Goal: Register for event/course

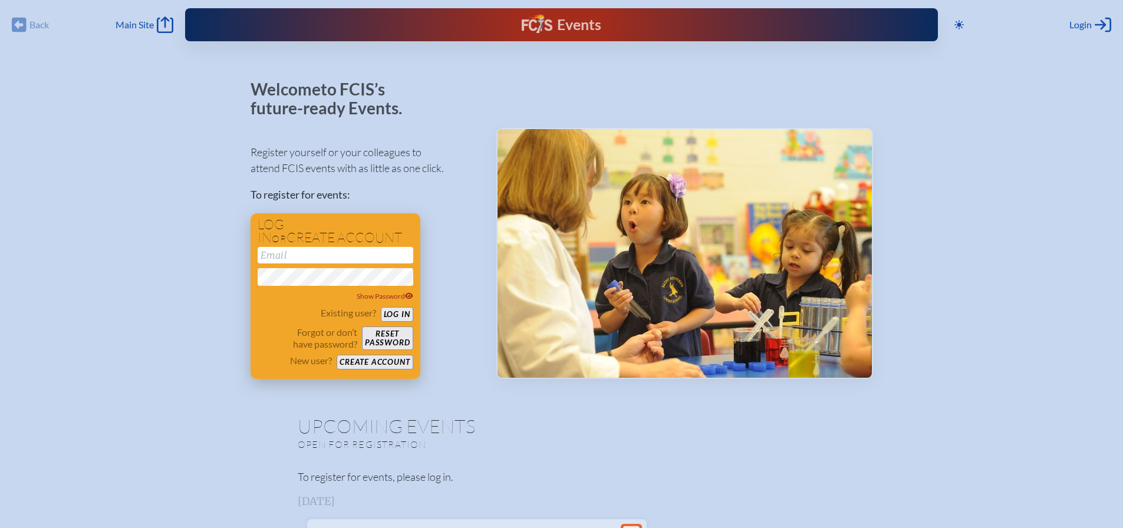
type input "[EMAIL_ADDRESS][DOMAIN_NAME]"
click at [397, 314] on button "Log in" at bounding box center [397, 314] width 32 height 15
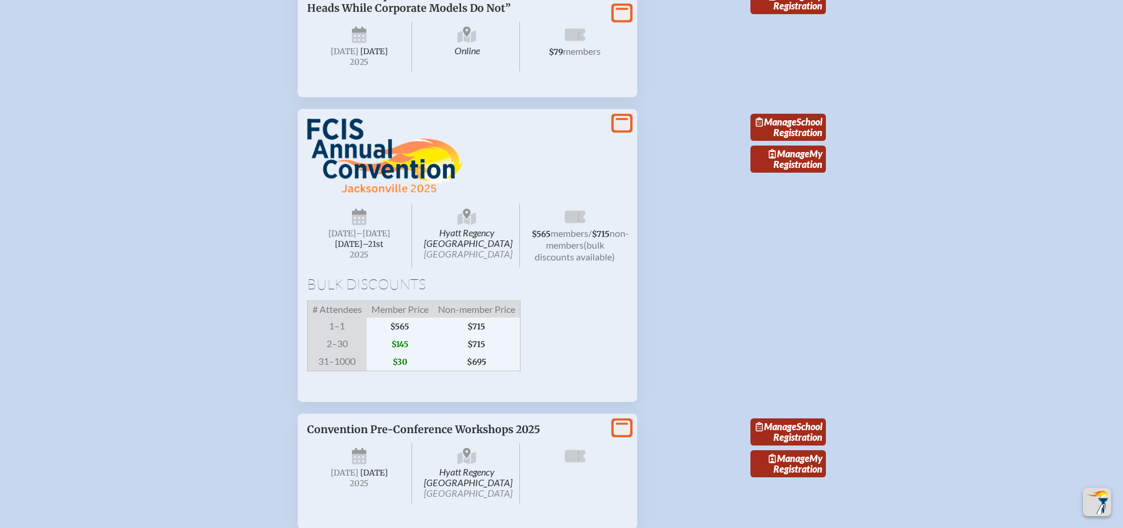
scroll to position [1120, 0]
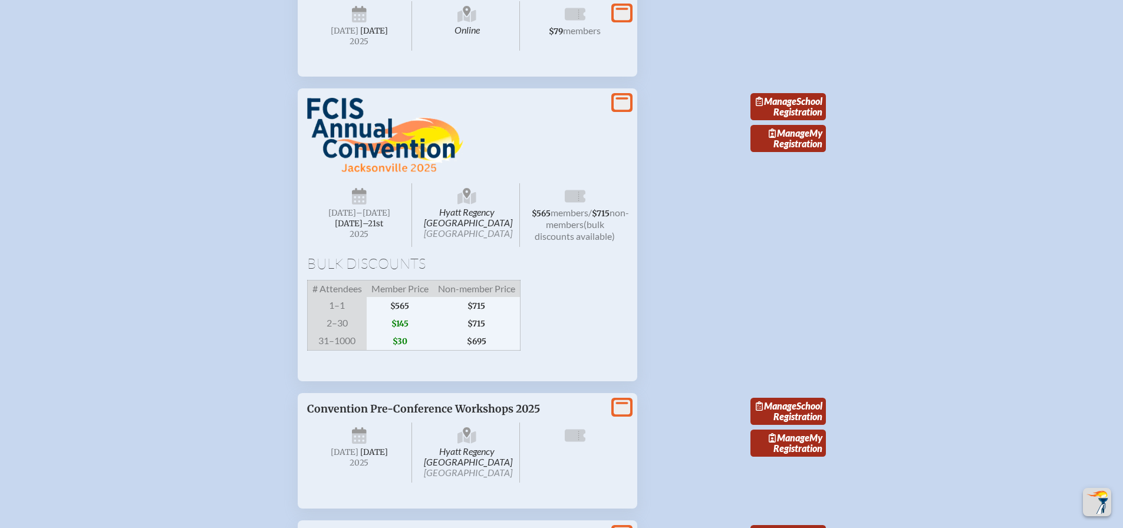
click at [624, 110] on icon at bounding box center [622, 103] width 17 height 15
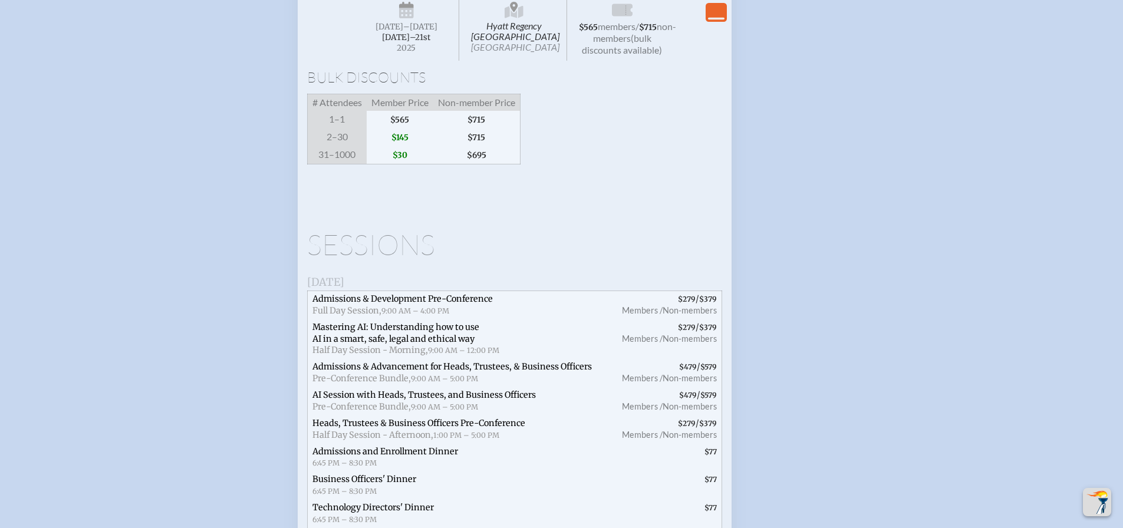
scroll to position [1356, 0]
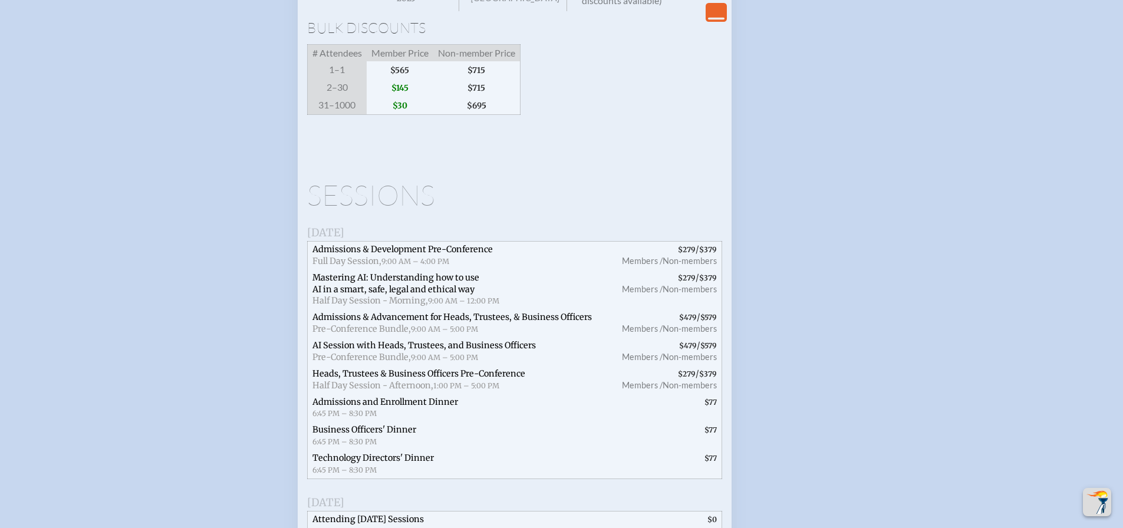
click at [340, 209] on h1 "Sessions" at bounding box center [514, 195] width 415 height 28
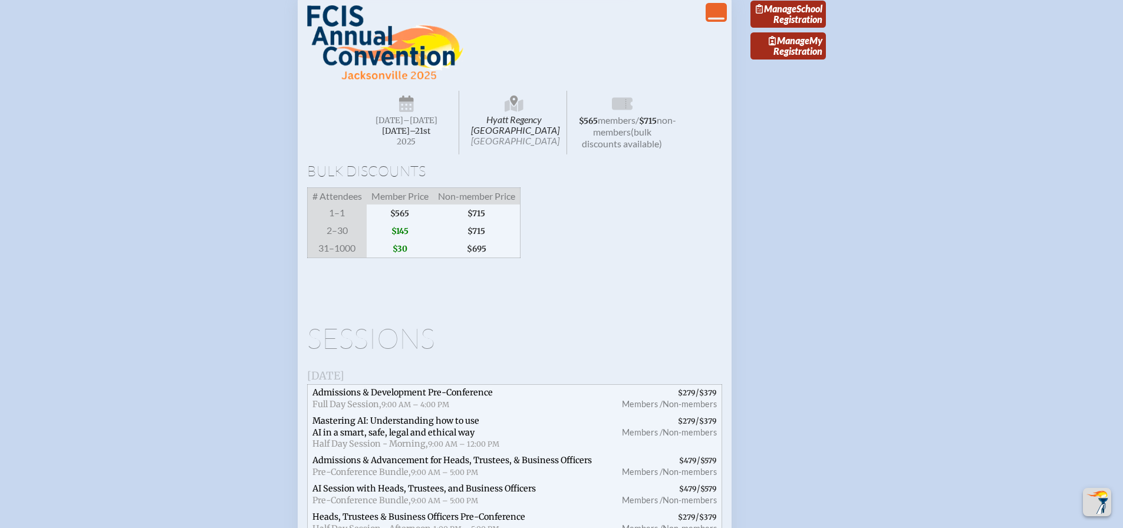
scroll to position [1238, 0]
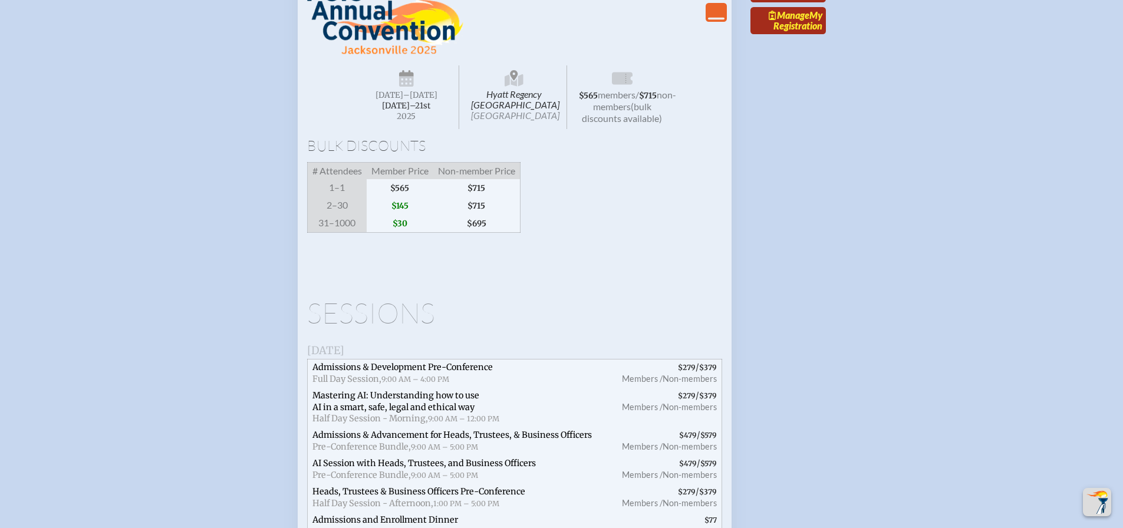
click at [785, 21] on span "Manage" at bounding box center [789, 14] width 41 height 11
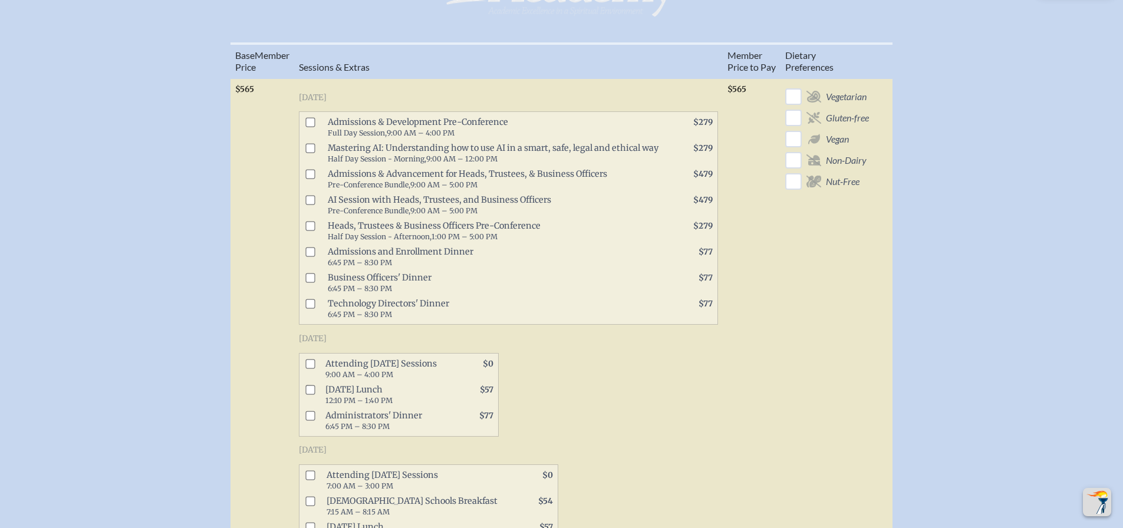
scroll to position [531, 0]
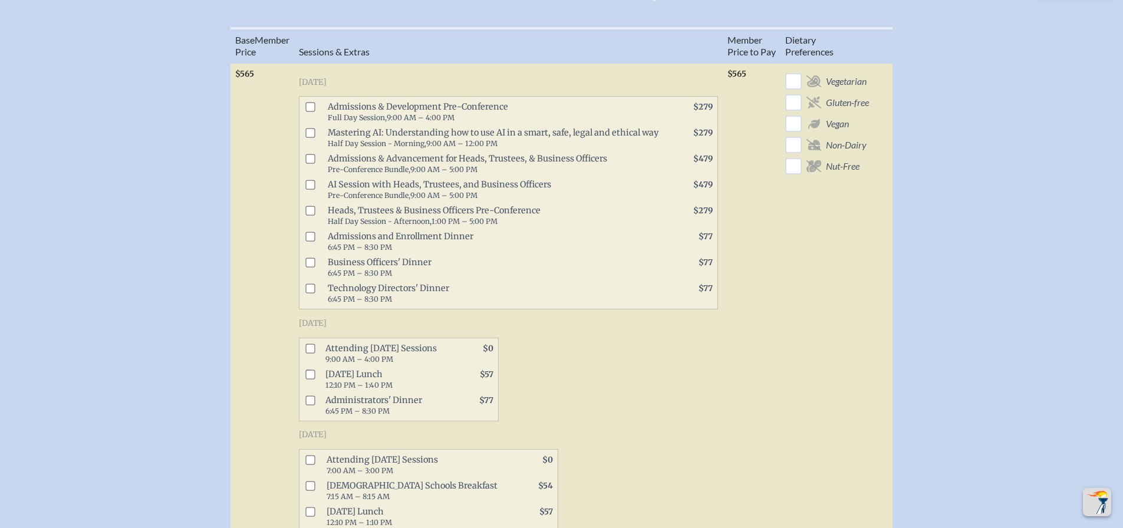
click at [311, 353] on input "checkbox" at bounding box center [309, 348] width 9 height 9
checkbox input "true"
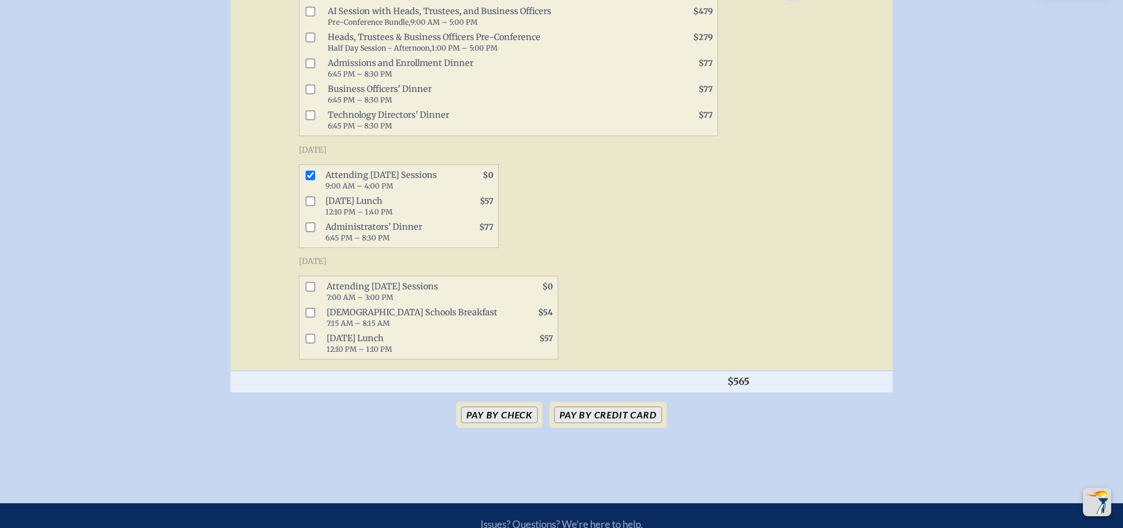
scroll to position [766, 0]
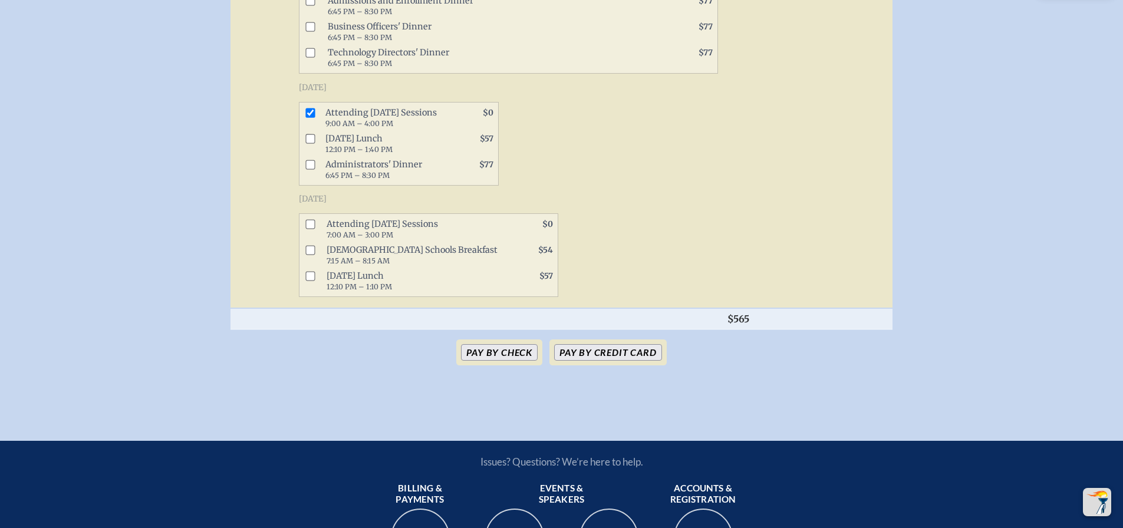
click at [311, 229] on input "checkbox" at bounding box center [309, 223] width 9 height 9
checkbox input "true"
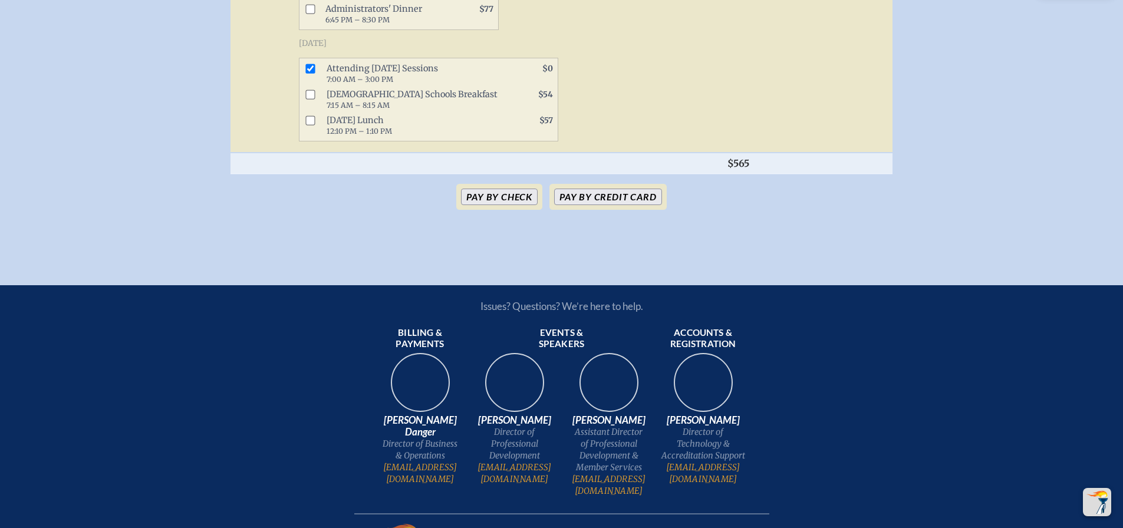
scroll to position [943, 0]
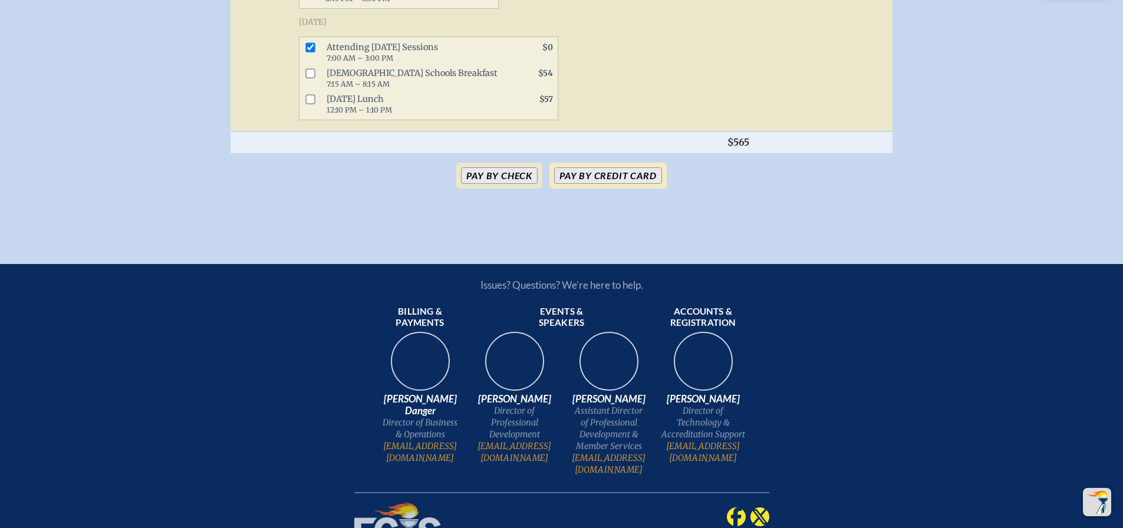
click at [608, 184] on button "Pay by Credit Card" at bounding box center [607, 175] width 107 height 17
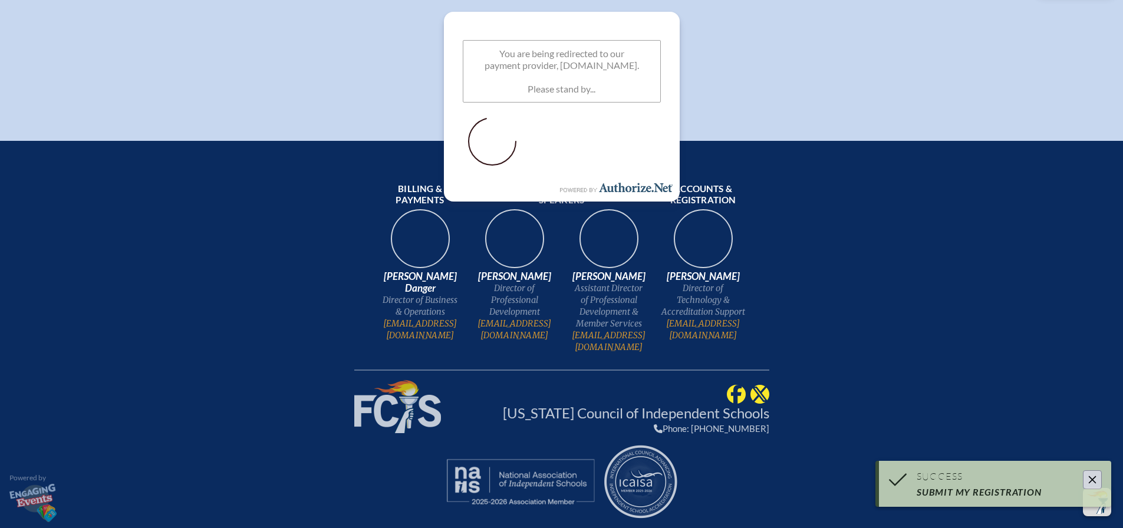
scroll to position [343, 0]
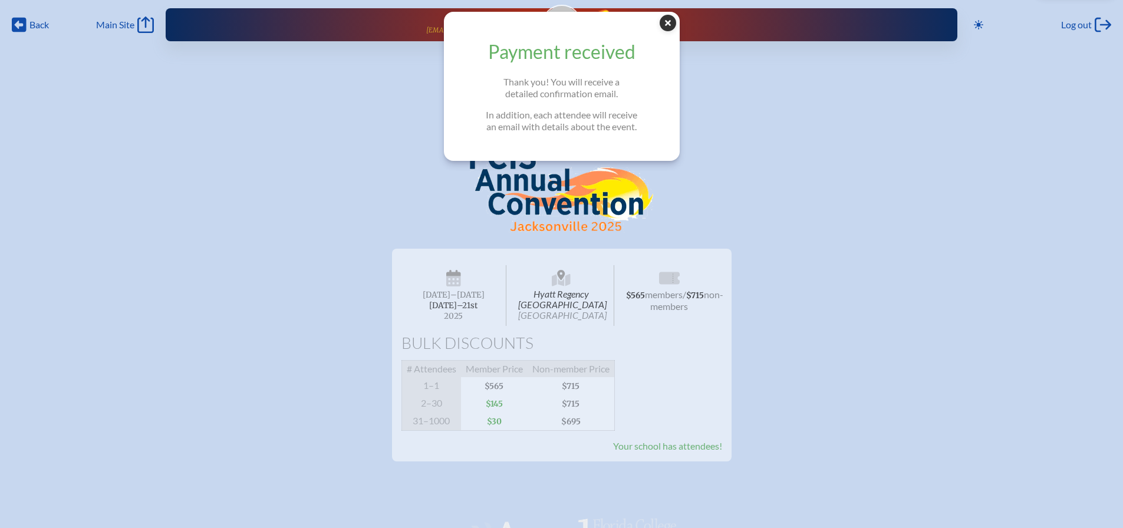
click at [675, 26] on icon "Close Popup" at bounding box center [668, 23] width 17 height 17
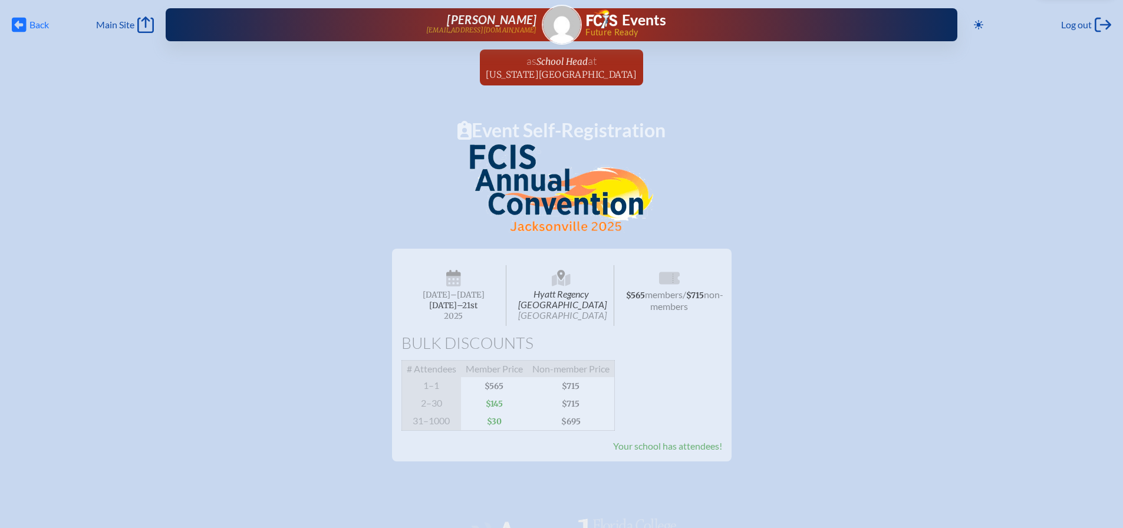
click at [38, 27] on span "Back" at bounding box center [38, 25] width 19 height 12
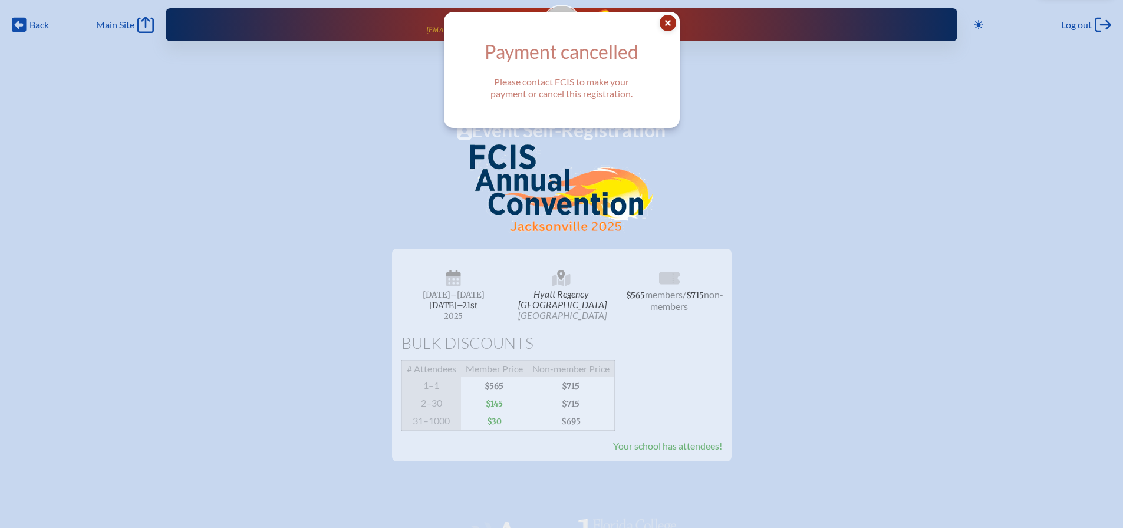
click at [673, 16] on icon "Close Popup" at bounding box center [668, 23] width 17 height 17
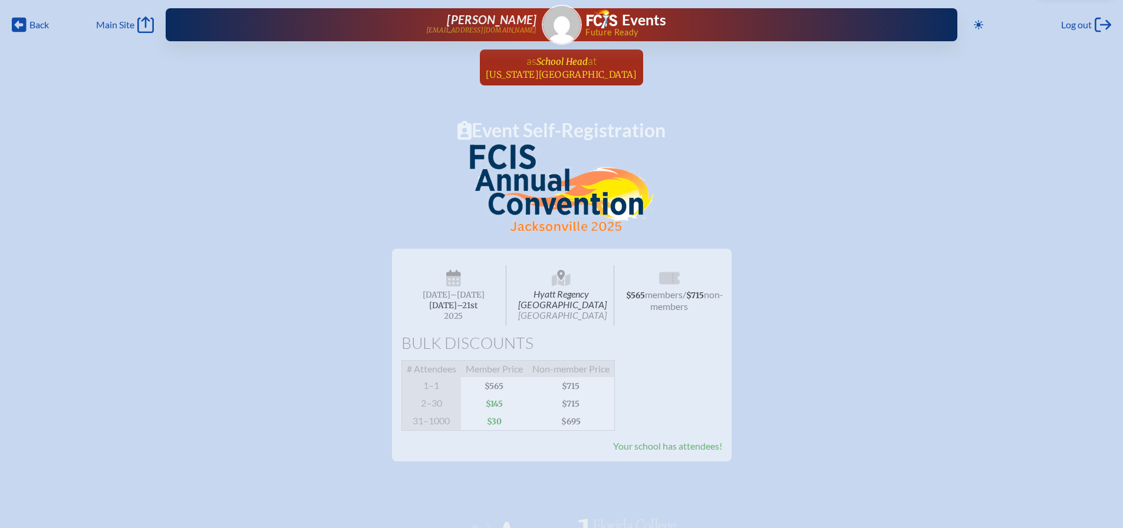
click at [562, 66] on span "School Head" at bounding box center [562, 61] width 51 height 11
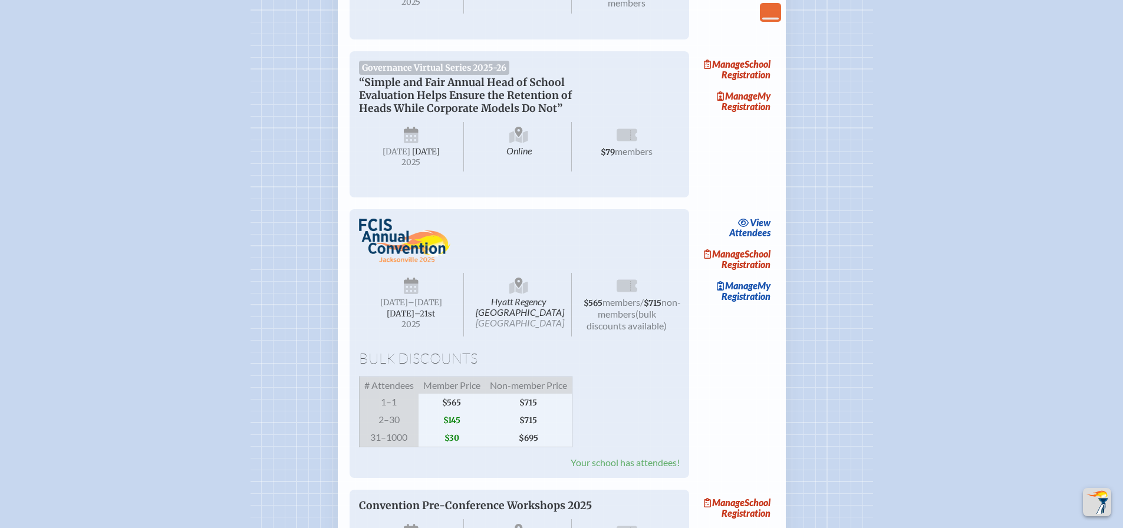
scroll to position [884, 0]
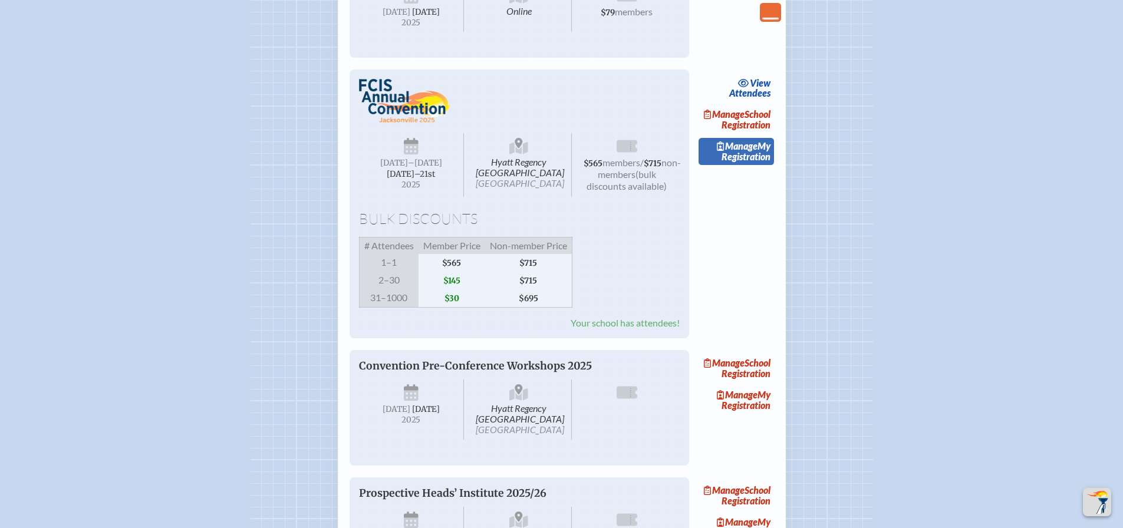
click at [747, 165] on link "Manage My Registration" at bounding box center [736, 151] width 75 height 27
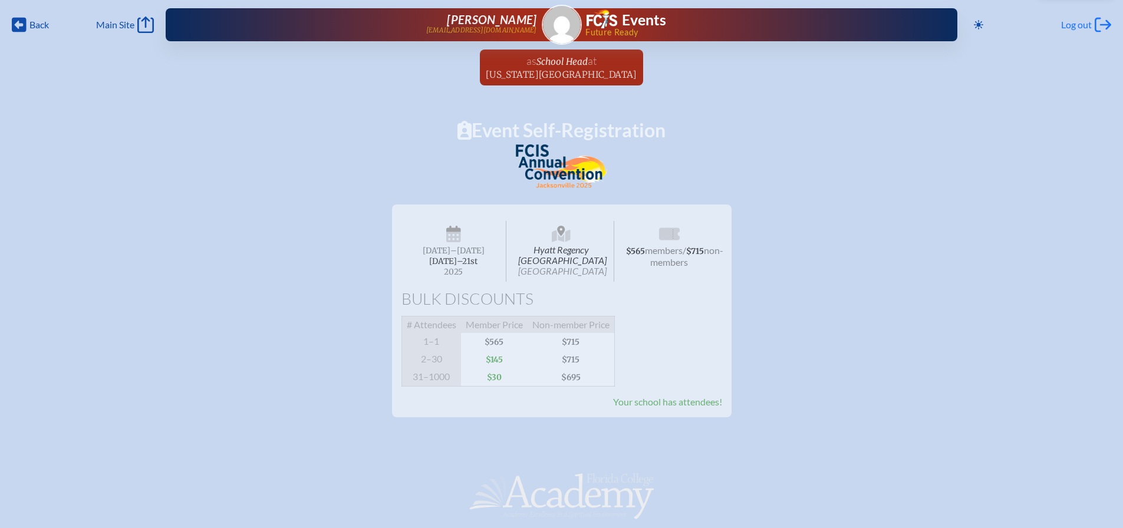
click at [1078, 19] on span "Log out" at bounding box center [1076, 25] width 31 height 12
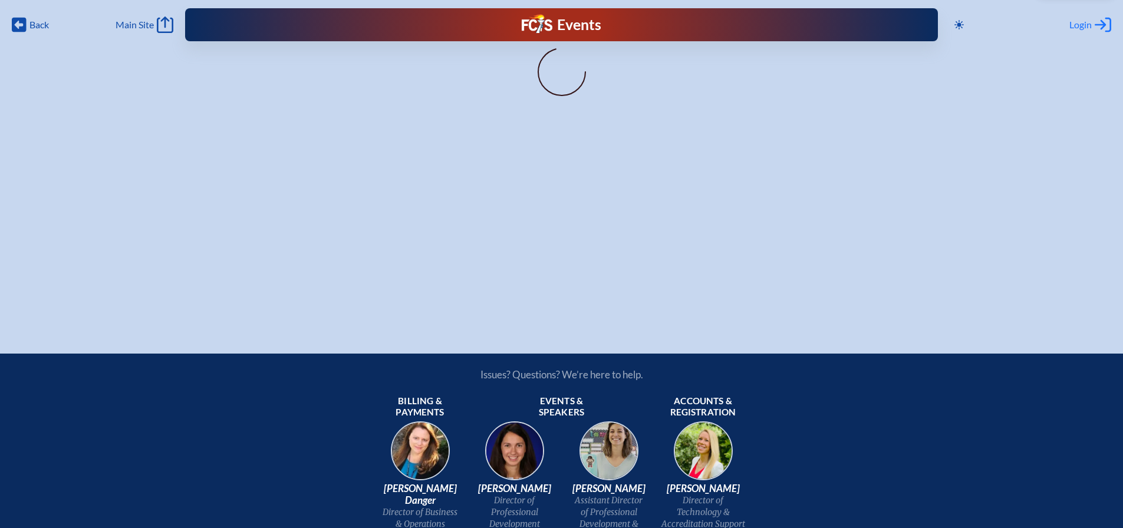
click at [1085, 28] on span "Login" at bounding box center [1081, 25] width 22 height 12
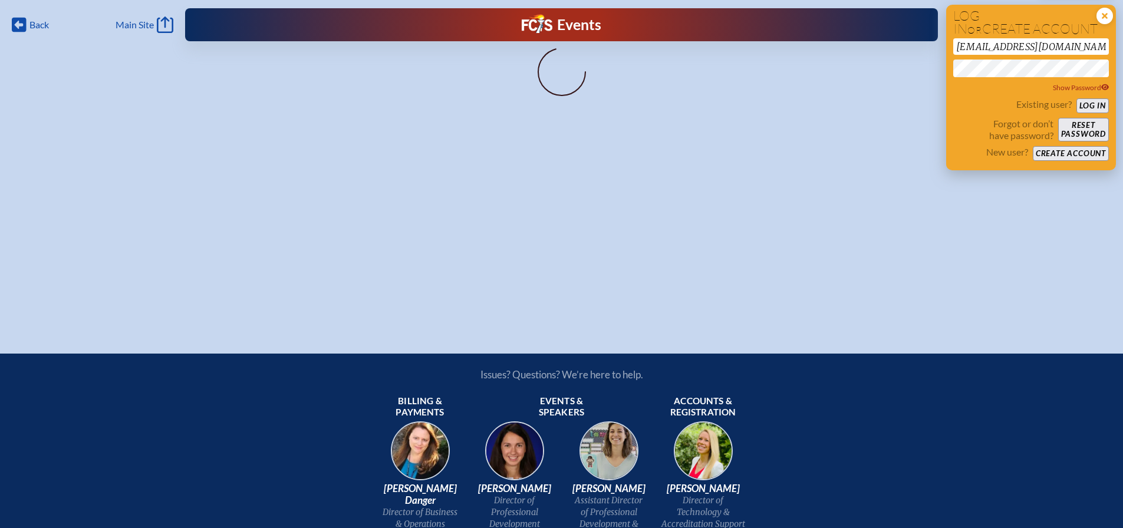
click at [1101, 17] on icon at bounding box center [1105, 16] width 17 height 17
